Goal: Task Accomplishment & Management: Manage account settings

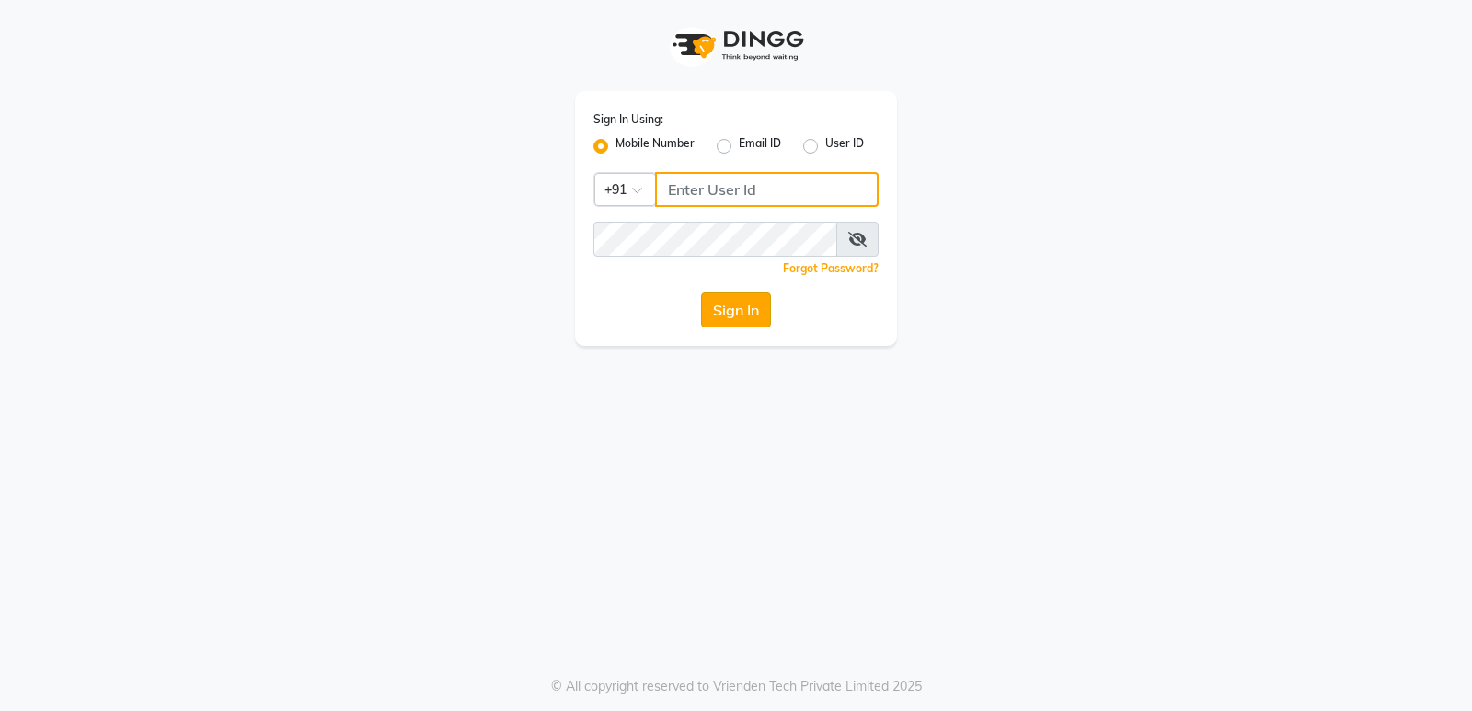
type input "7470344169"
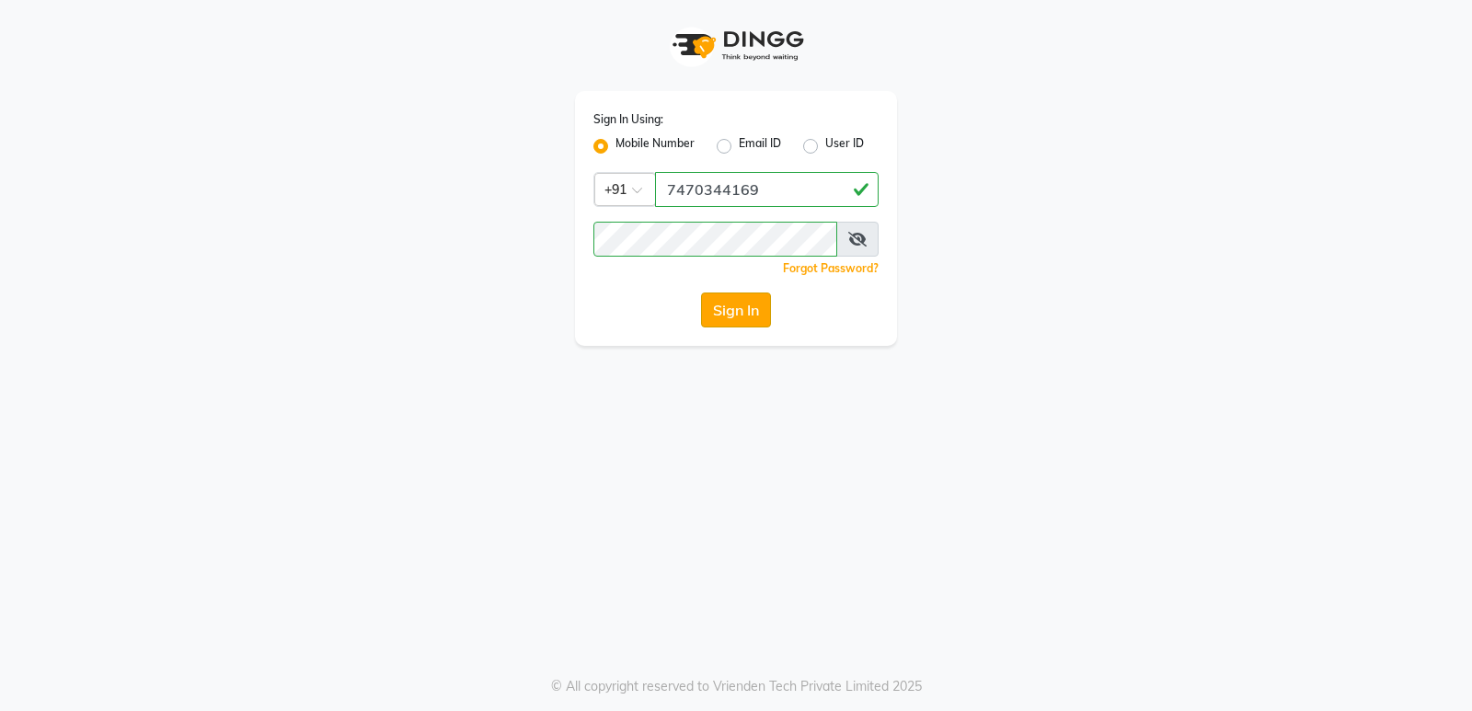
click at [715, 319] on button "Sign In" at bounding box center [736, 310] width 70 height 35
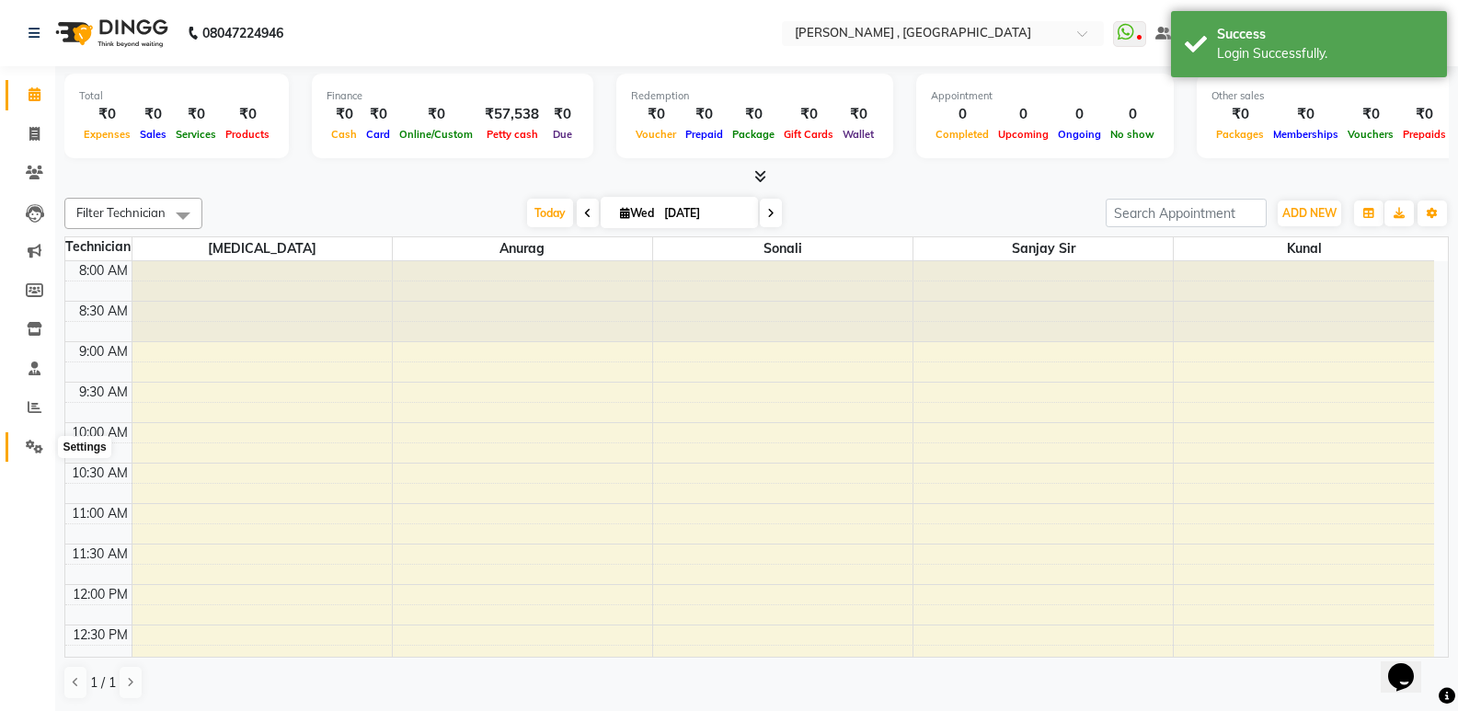
click at [25, 444] on span at bounding box center [34, 447] width 32 height 21
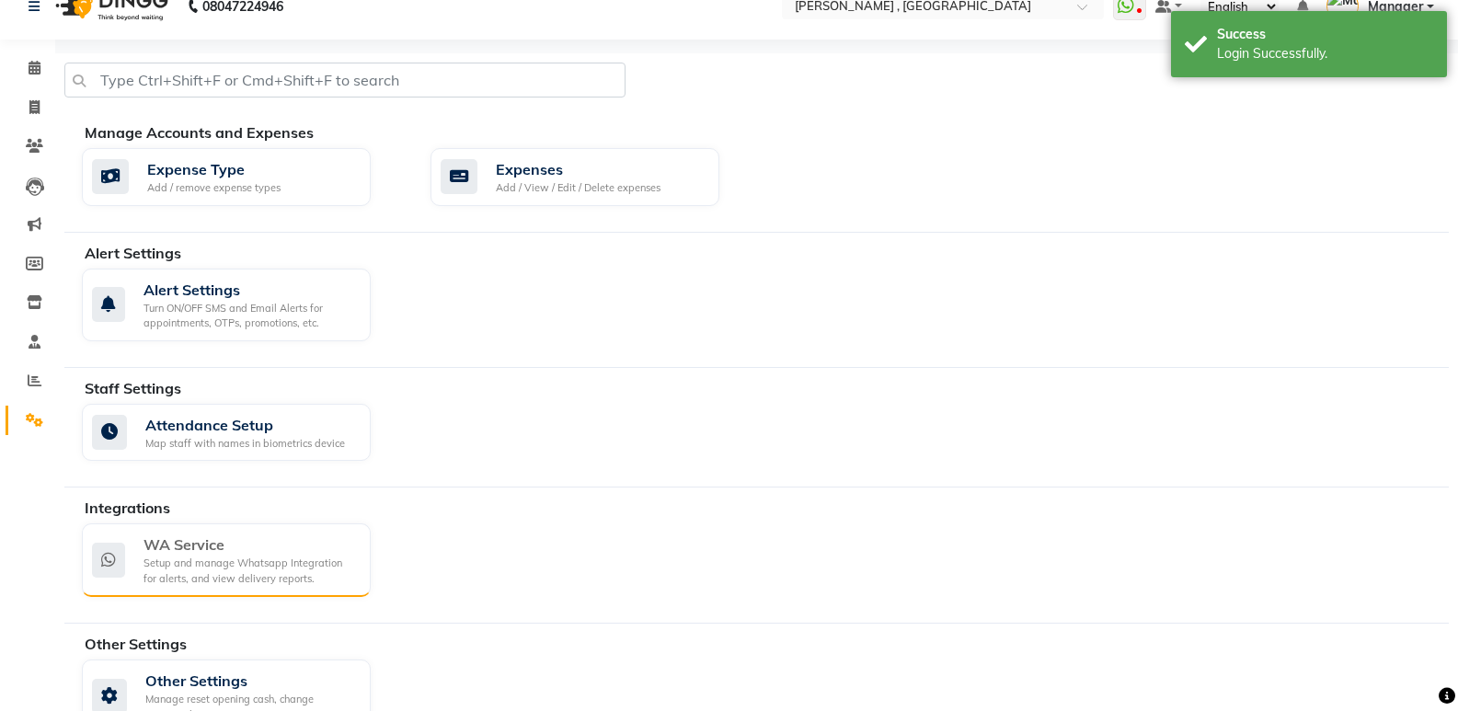
scroll to position [73, 0]
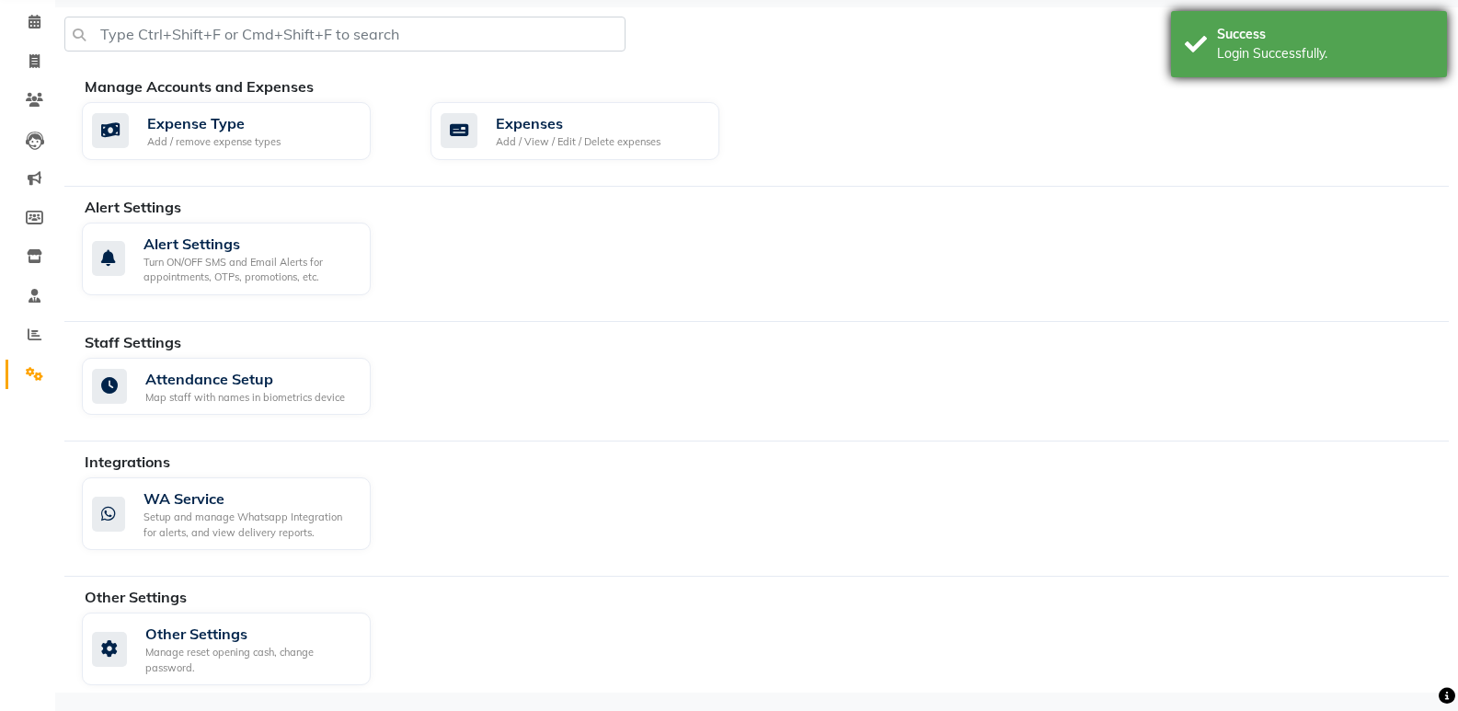
click at [1239, 49] on div "Login Successfully." at bounding box center [1325, 53] width 216 height 19
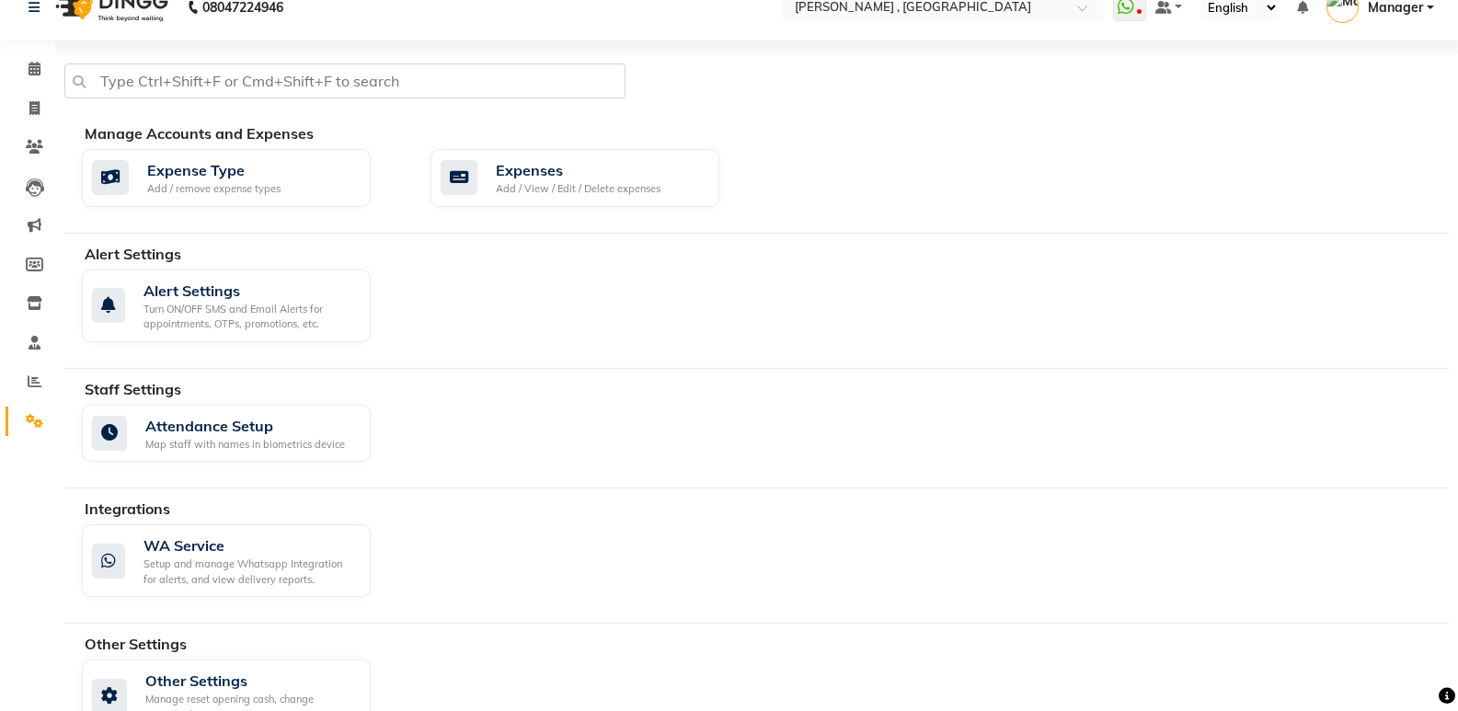
scroll to position [0, 0]
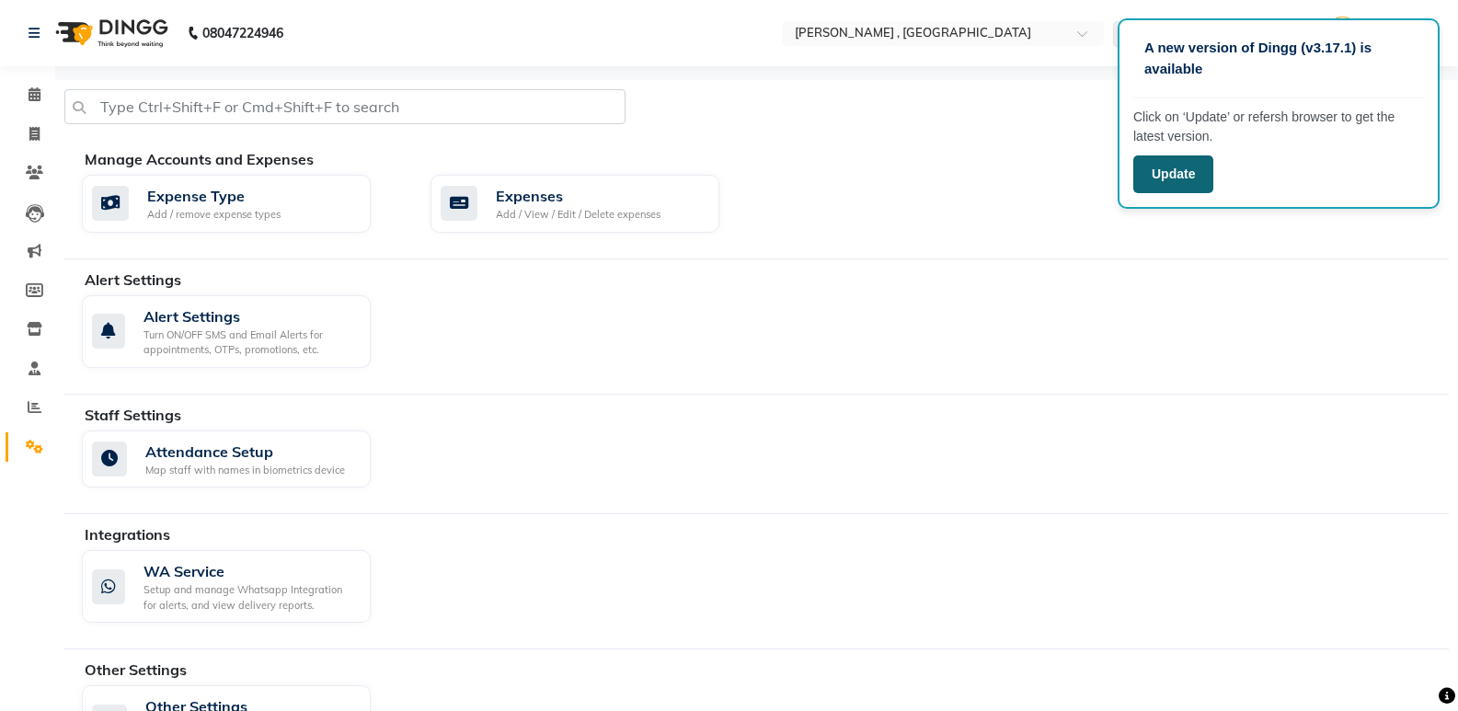
click at [1171, 178] on button "Update" at bounding box center [1174, 175] width 80 height 38
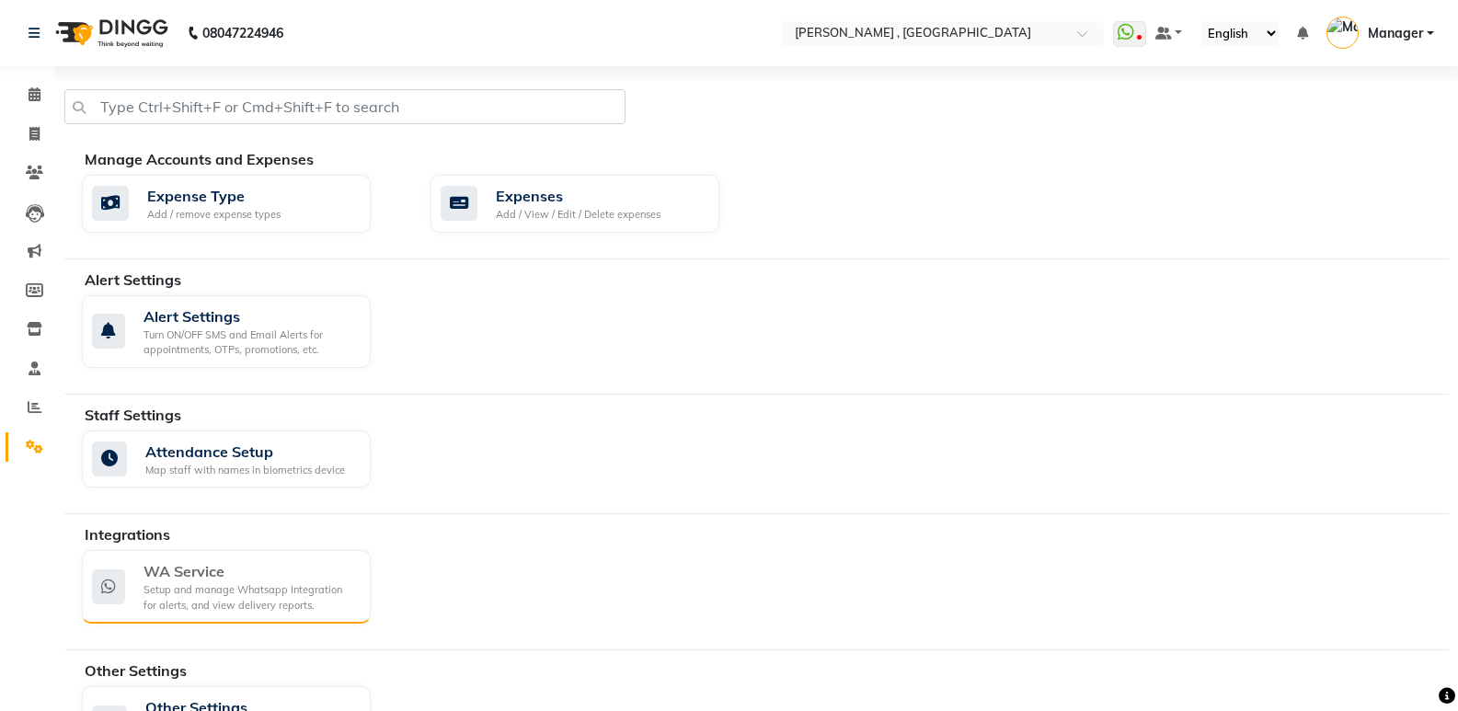
click at [179, 594] on div "Setup and manage Whatsapp Integration for alerts, and view delivery reports." at bounding box center [250, 597] width 213 height 30
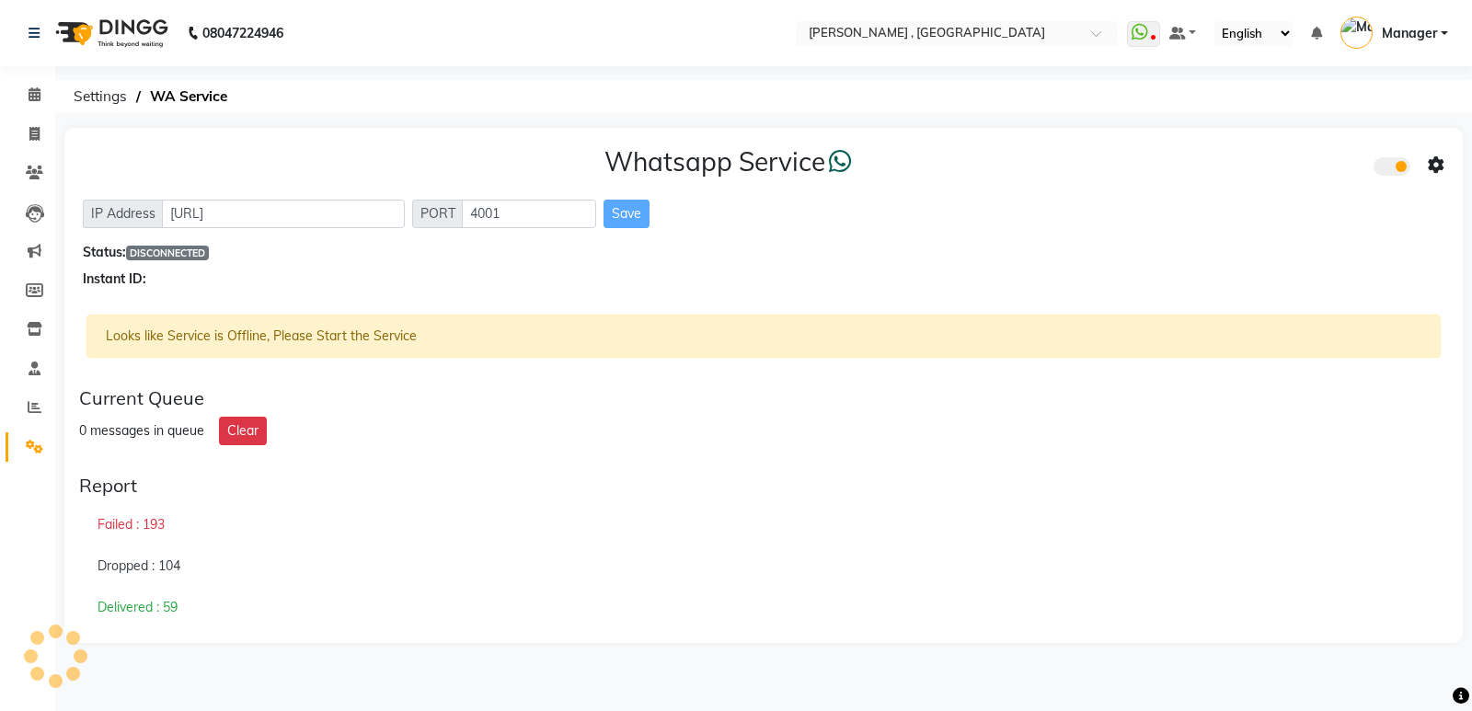
click at [1421, 34] on span "Manager" at bounding box center [1409, 33] width 55 height 19
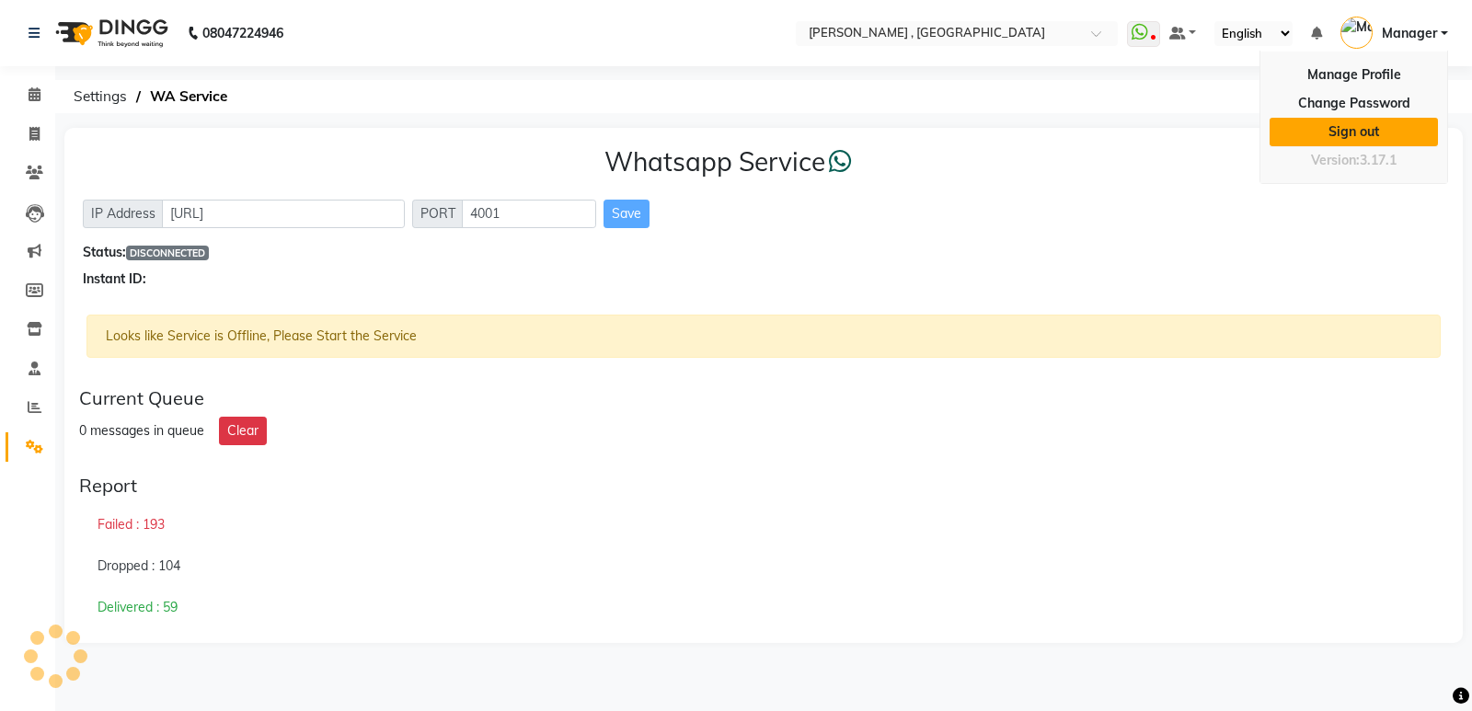
click at [1342, 131] on link "Sign out" at bounding box center [1354, 132] width 168 height 29
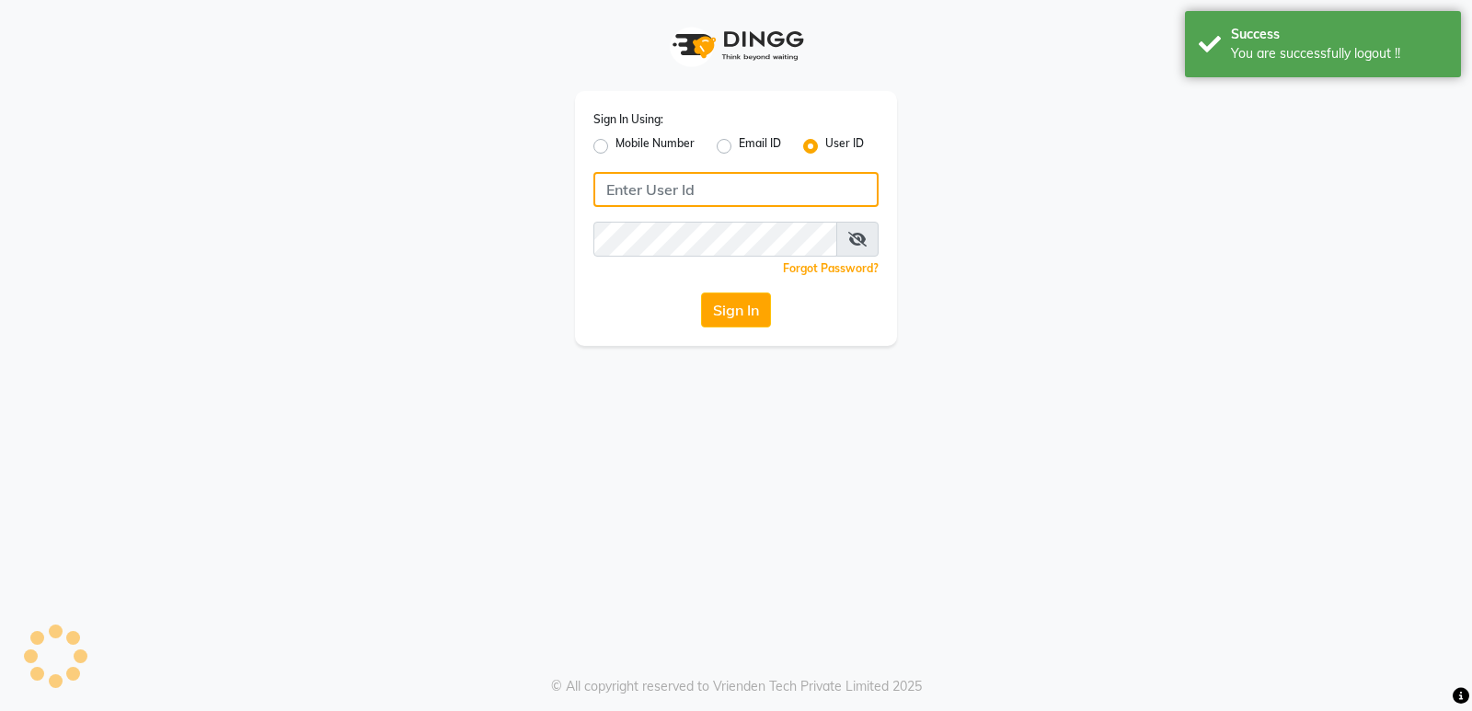
type input "7470344169"
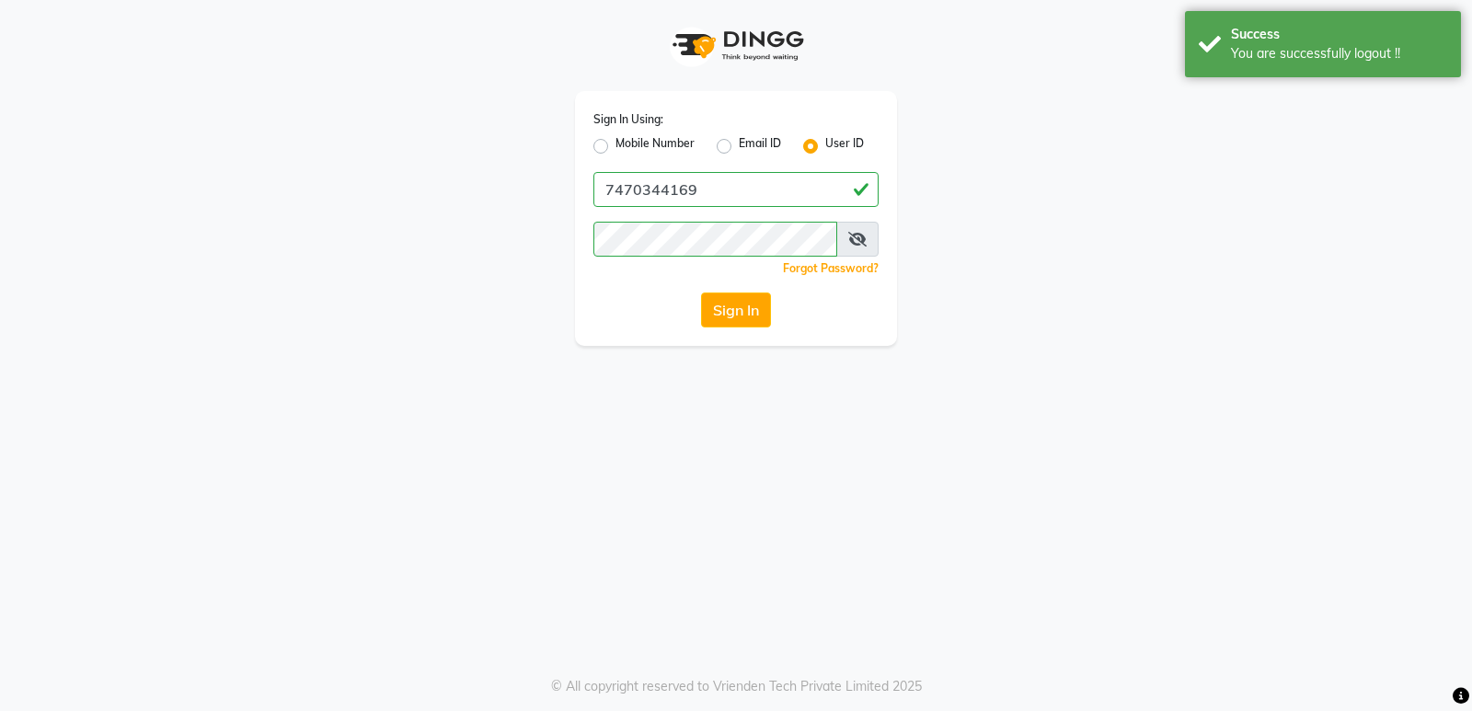
click at [616, 145] on label "Mobile Number" at bounding box center [655, 146] width 79 height 22
click at [616, 145] on input "Mobile Number" at bounding box center [622, 141] width 12 height 12
radio input "true"
radio input "false"
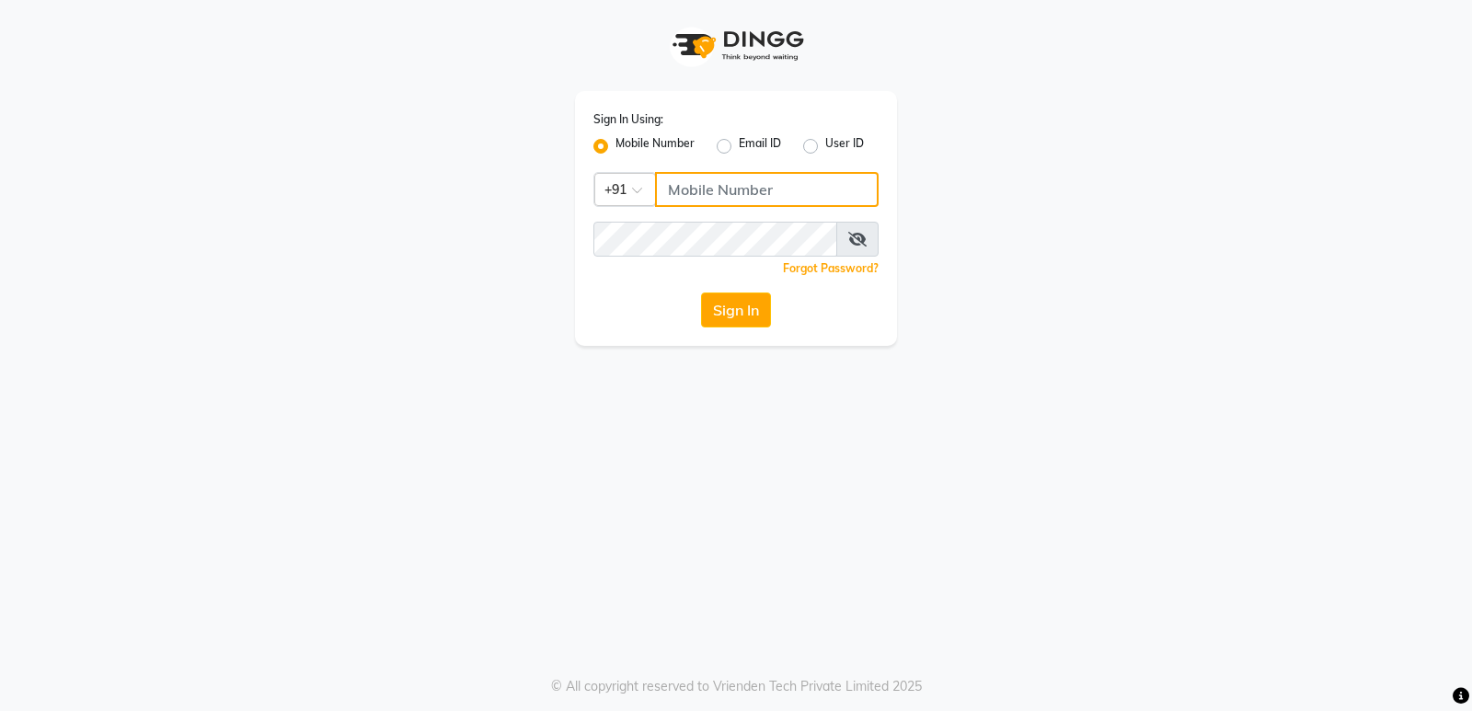
click at [664, 194] on input "Username" at bounding box center [767, 189] width 224 height 35
type input "9244260269"
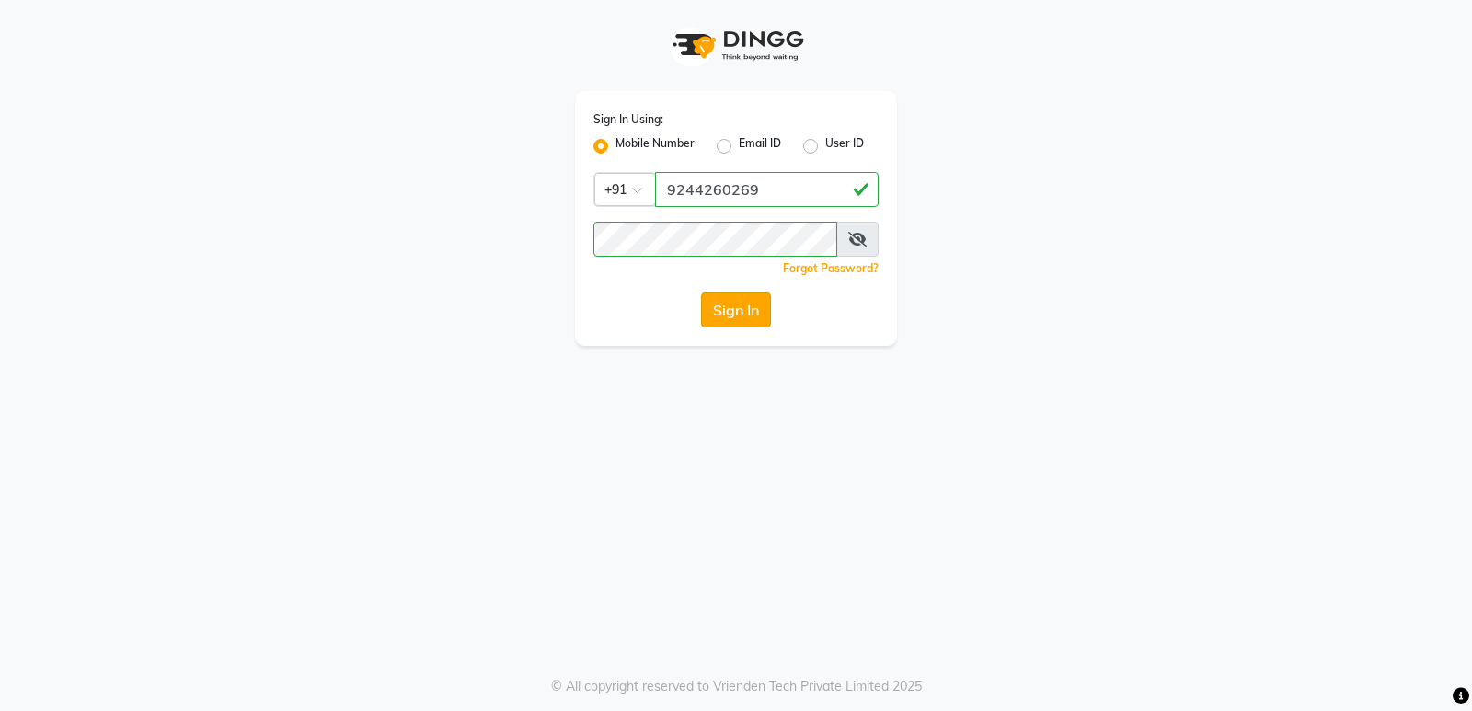
click at [737, 305] on button "Sign In" at bounding box center [736, 310] width 70 height 35
